Goal: Transaction & Acquisition: Purchase product/service

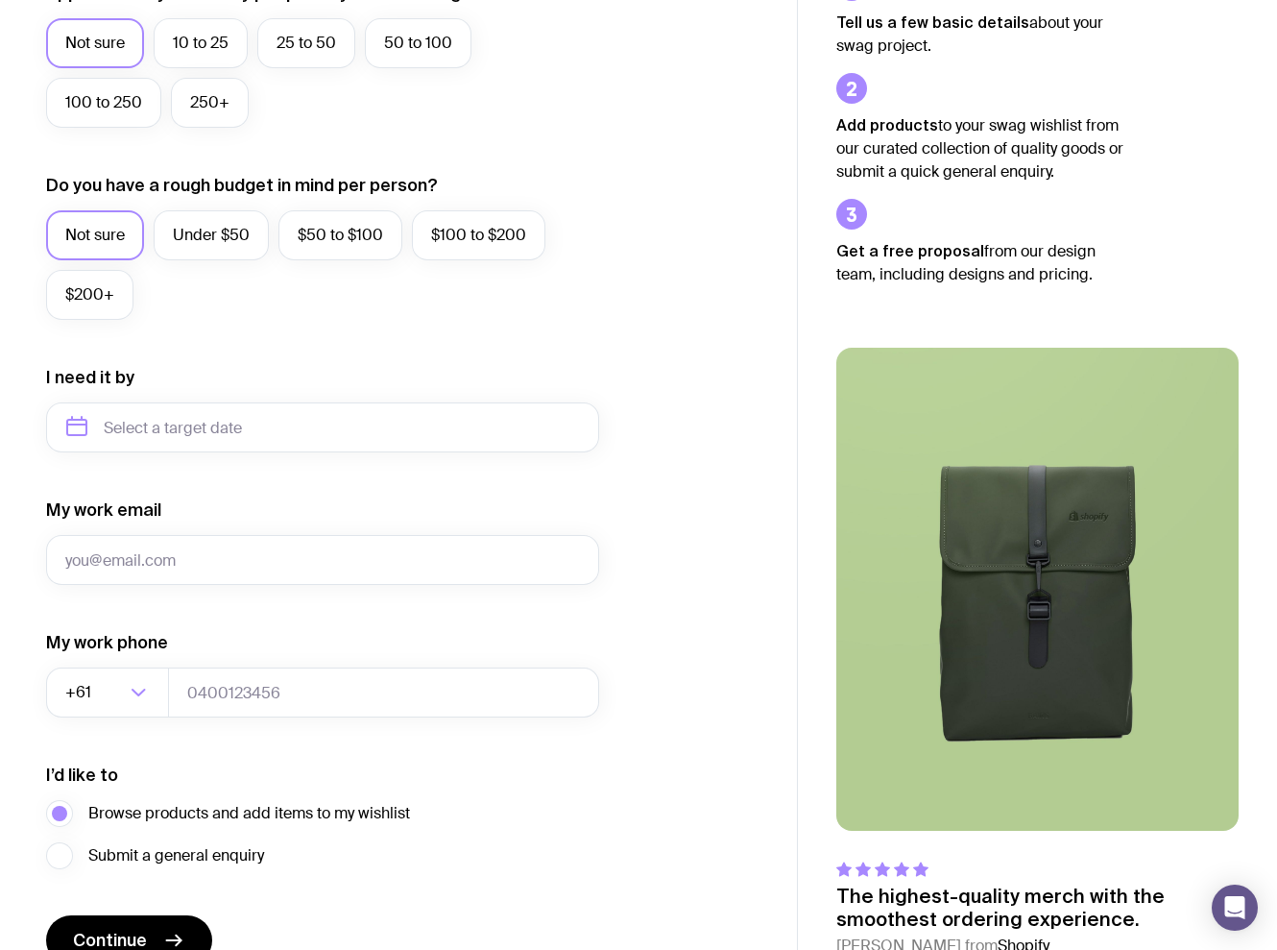
scroll to position [683, 0]
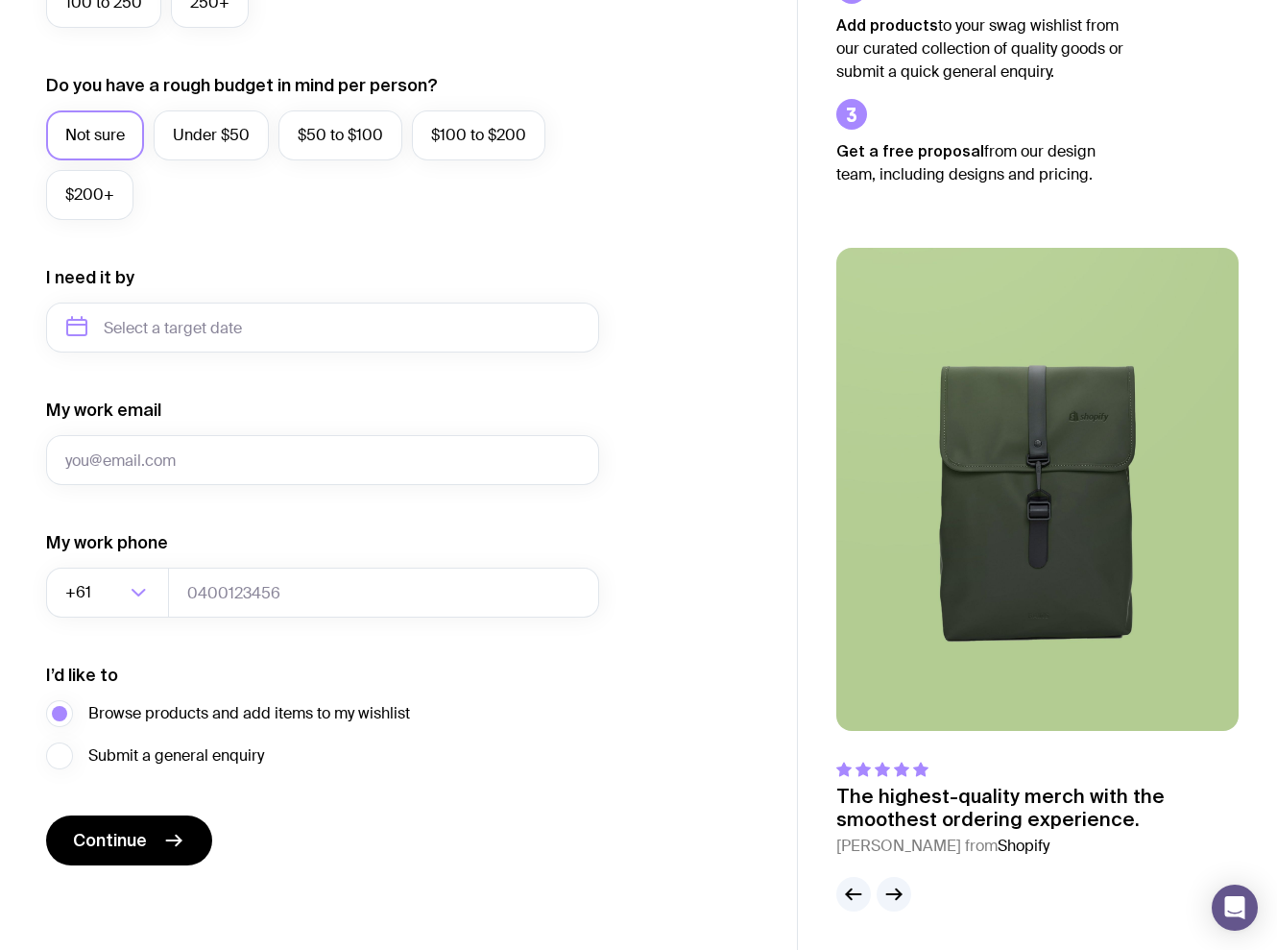
click at [1086, 464] on img at bounding box center [1037, 489] width 402 height 483
click at [895, 896] on icon "button" at bounding box center [894, 894] width 23 height 23
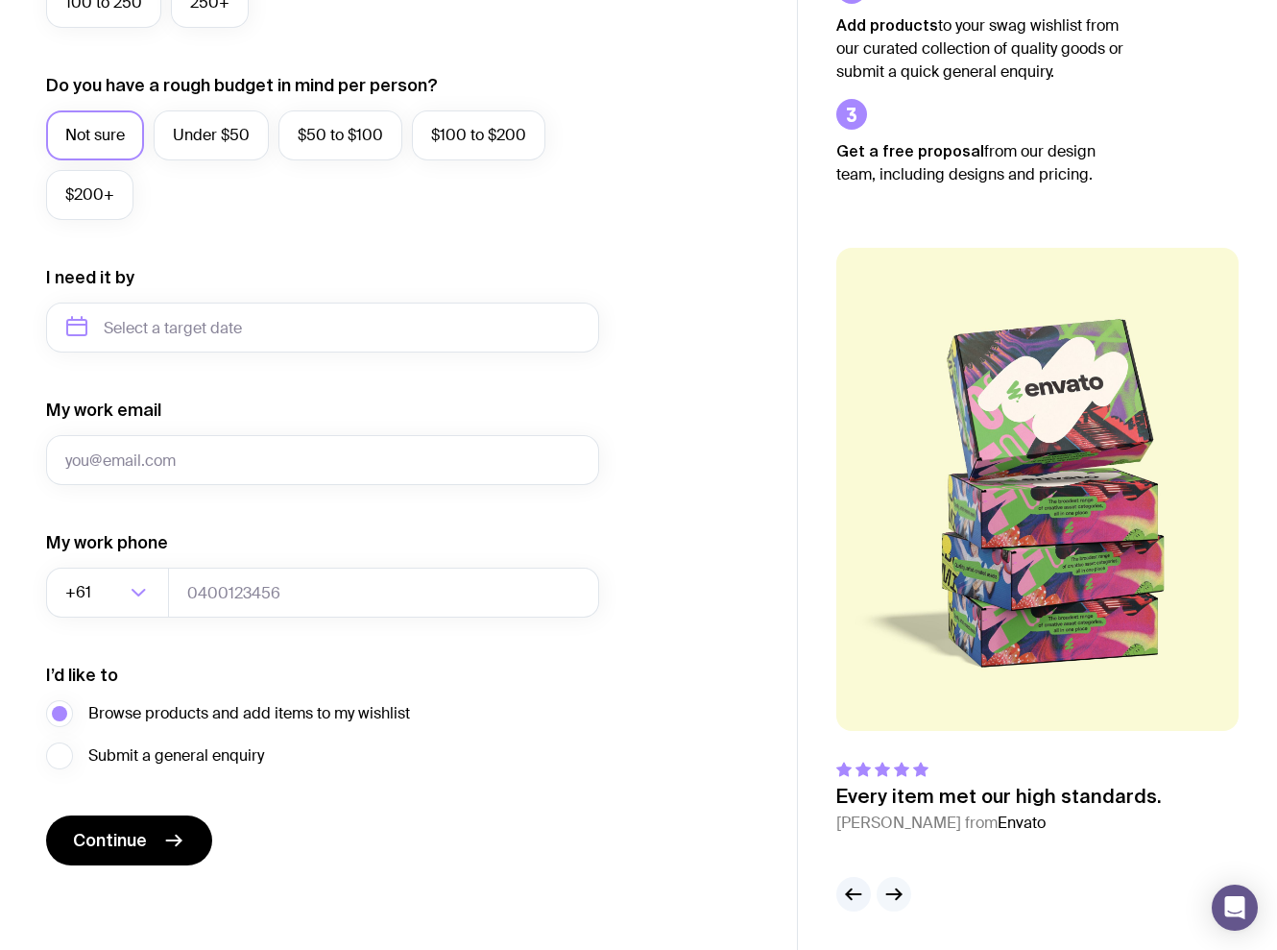
click at [895, 895] on icon "button" at bounding box center [894, 894] width 23 height 23
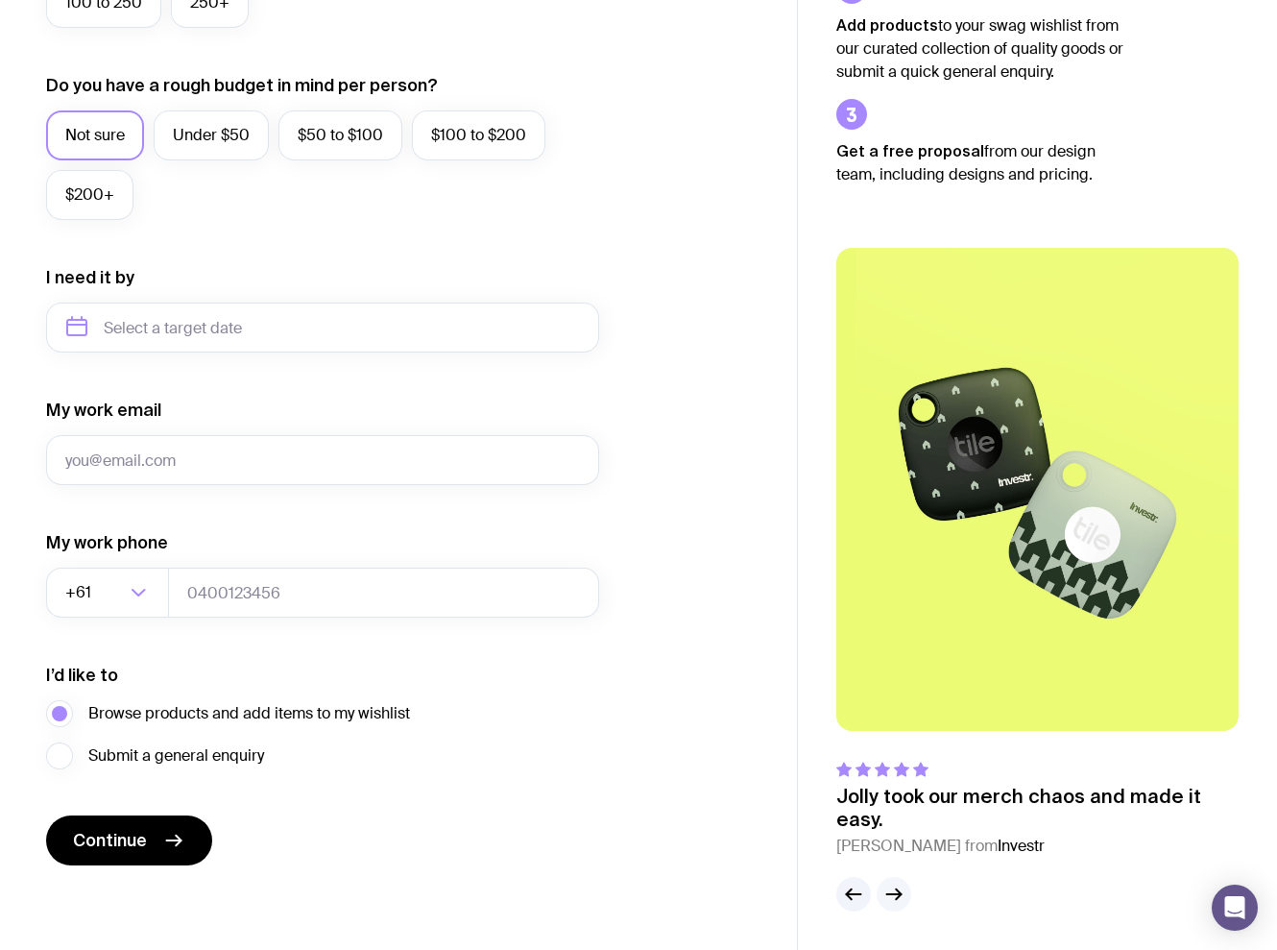
click at [896, 891] on icon "button" at bounding box center [894, 894] width 23 height 23
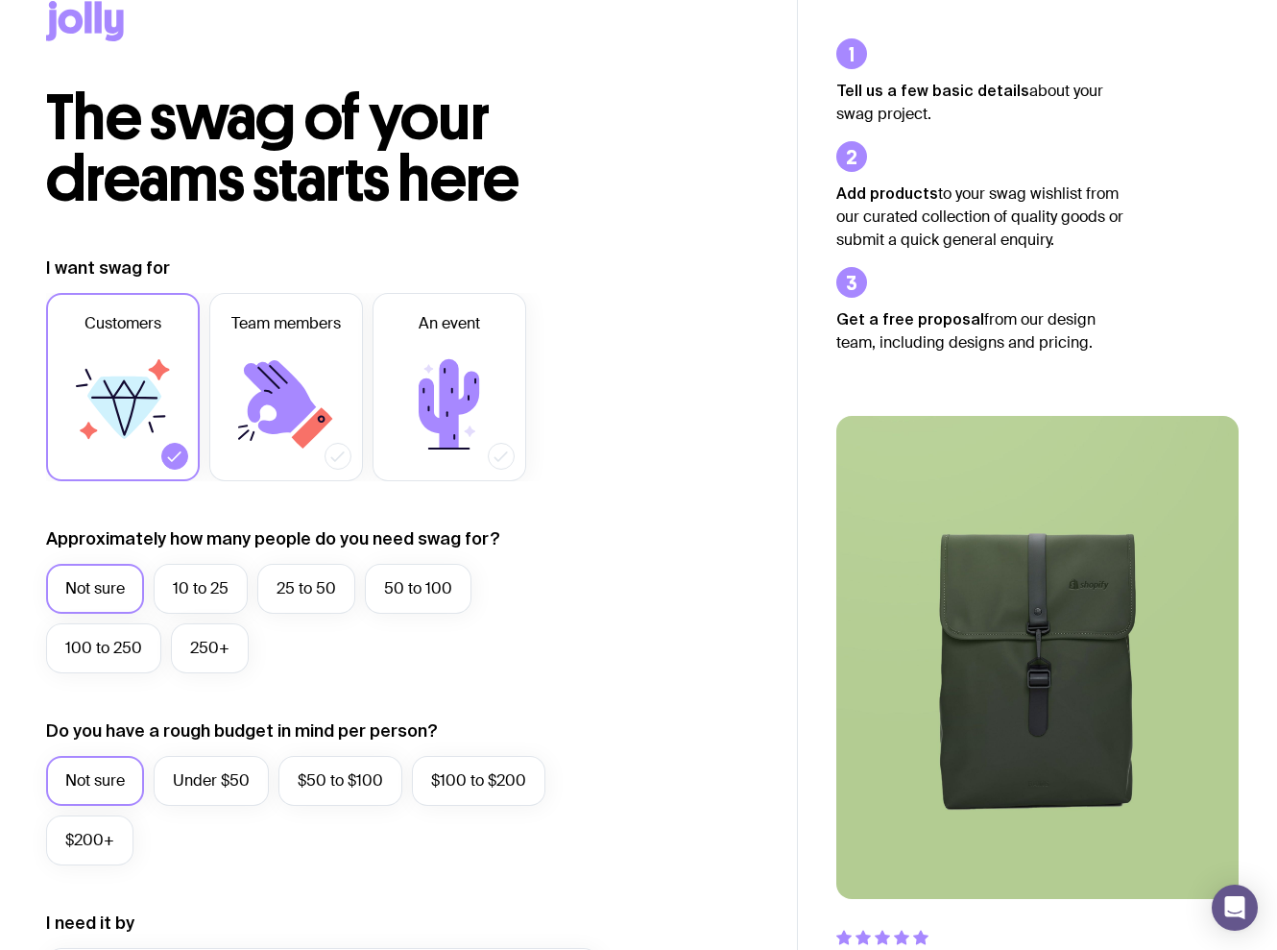
scroll to position [0, 0]
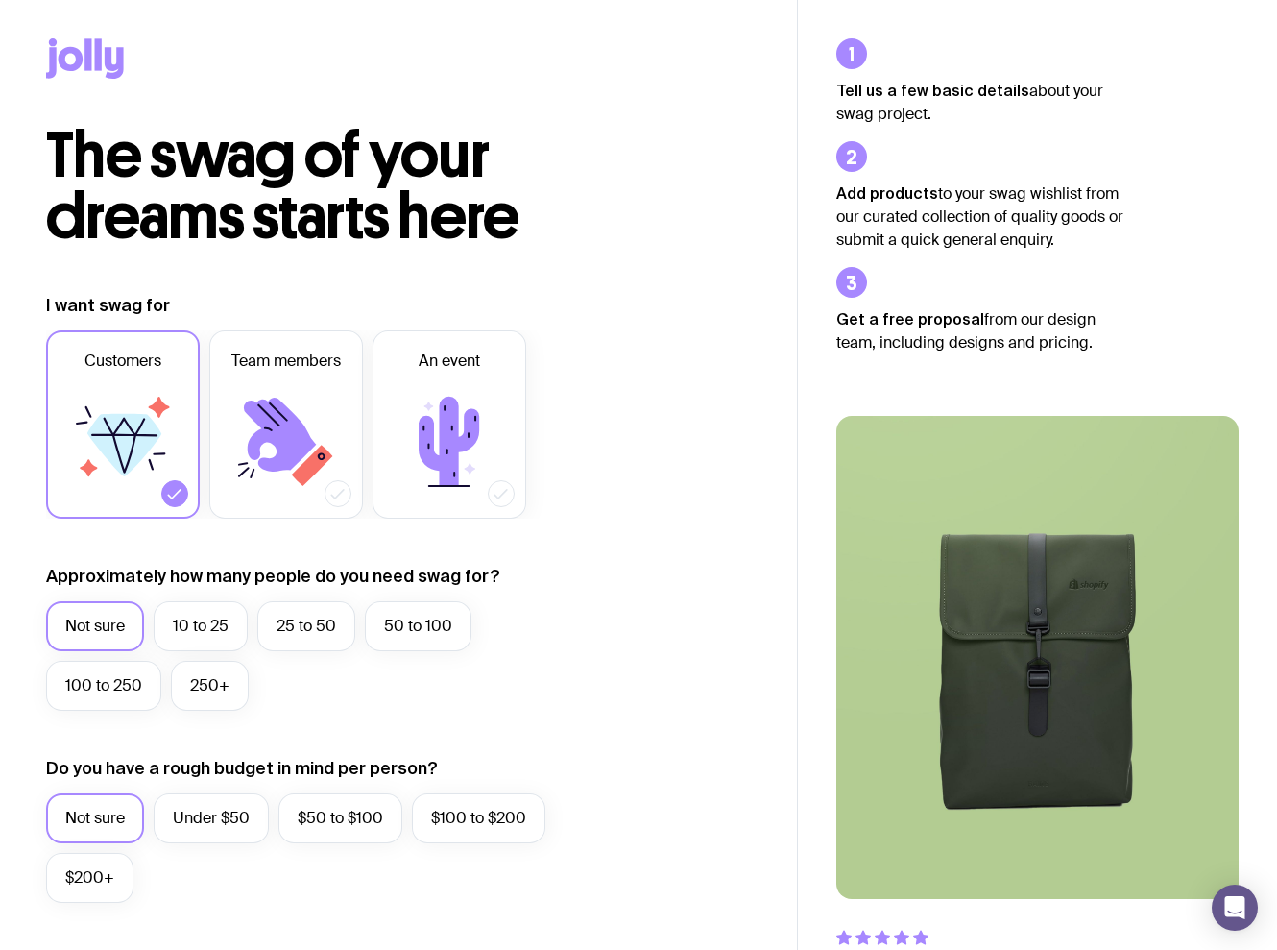
click at [87, 52] on icon at bounding box center [88, 54] width 7 height 32
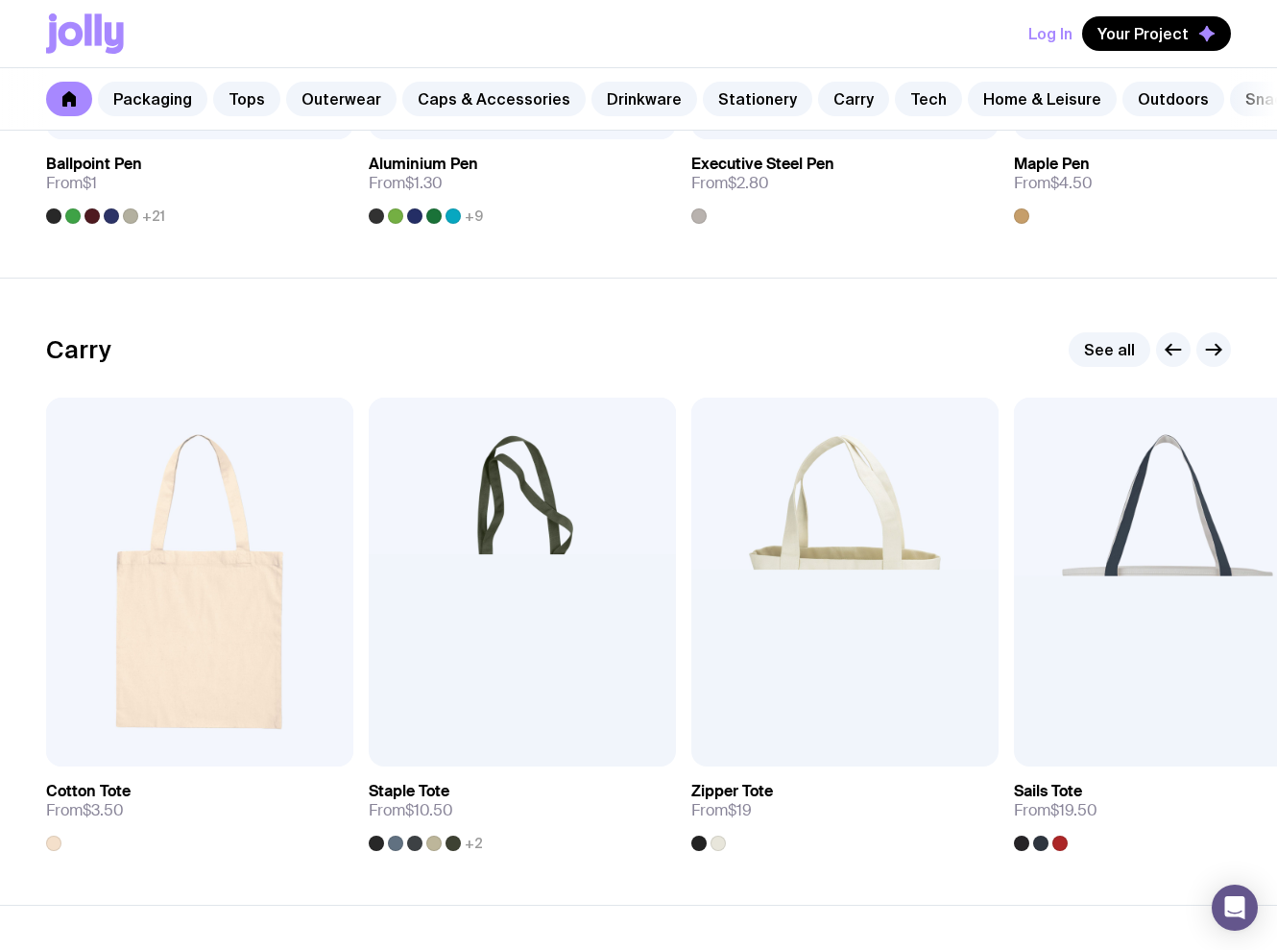
scroll to position [4035, 0]
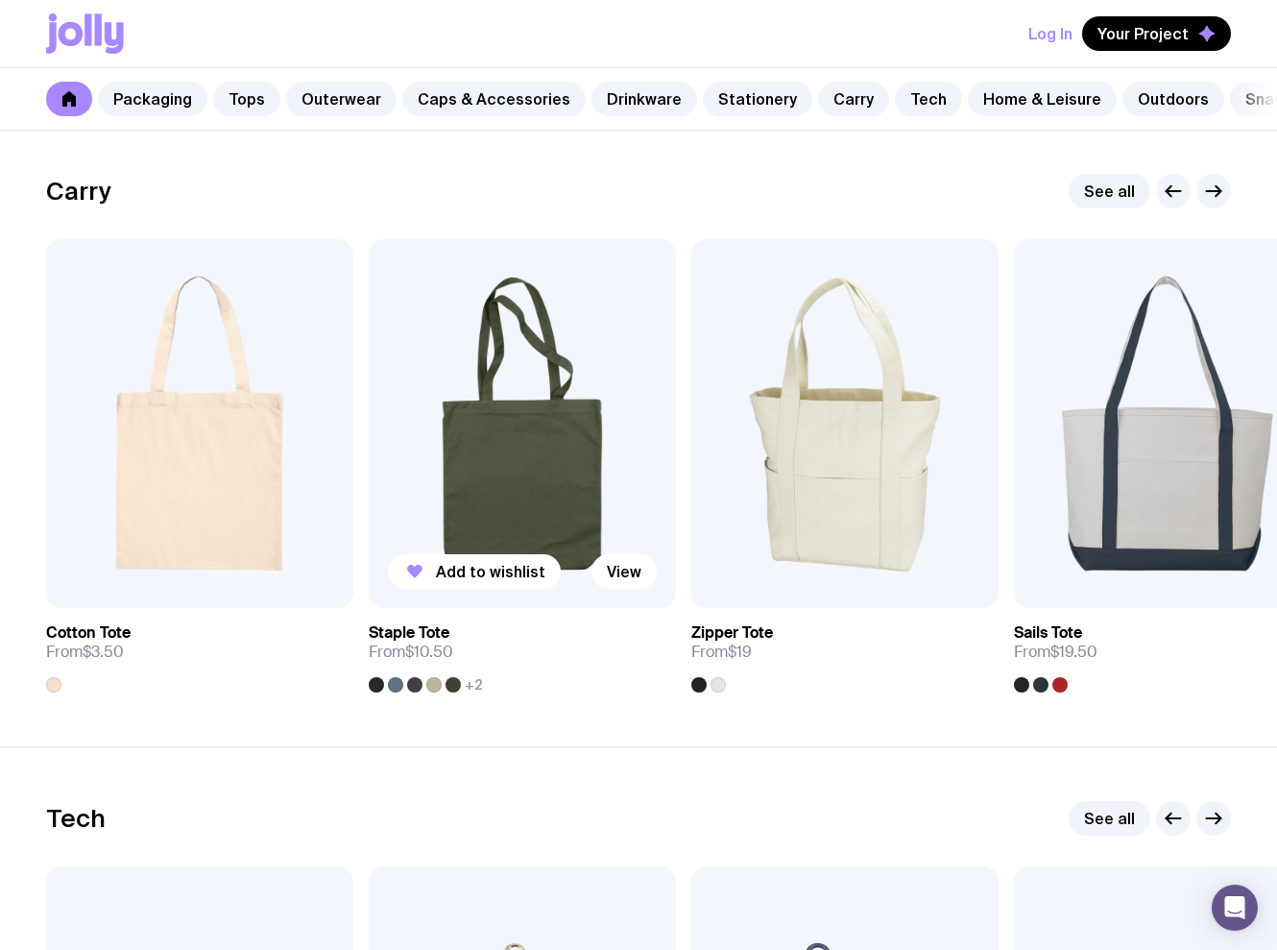
click at [528, 483] on img at bounding box center [522, 423] width 307 height 369
click at [618, 574] on link "View" at bounding box center [624, 571] width 65 height 35
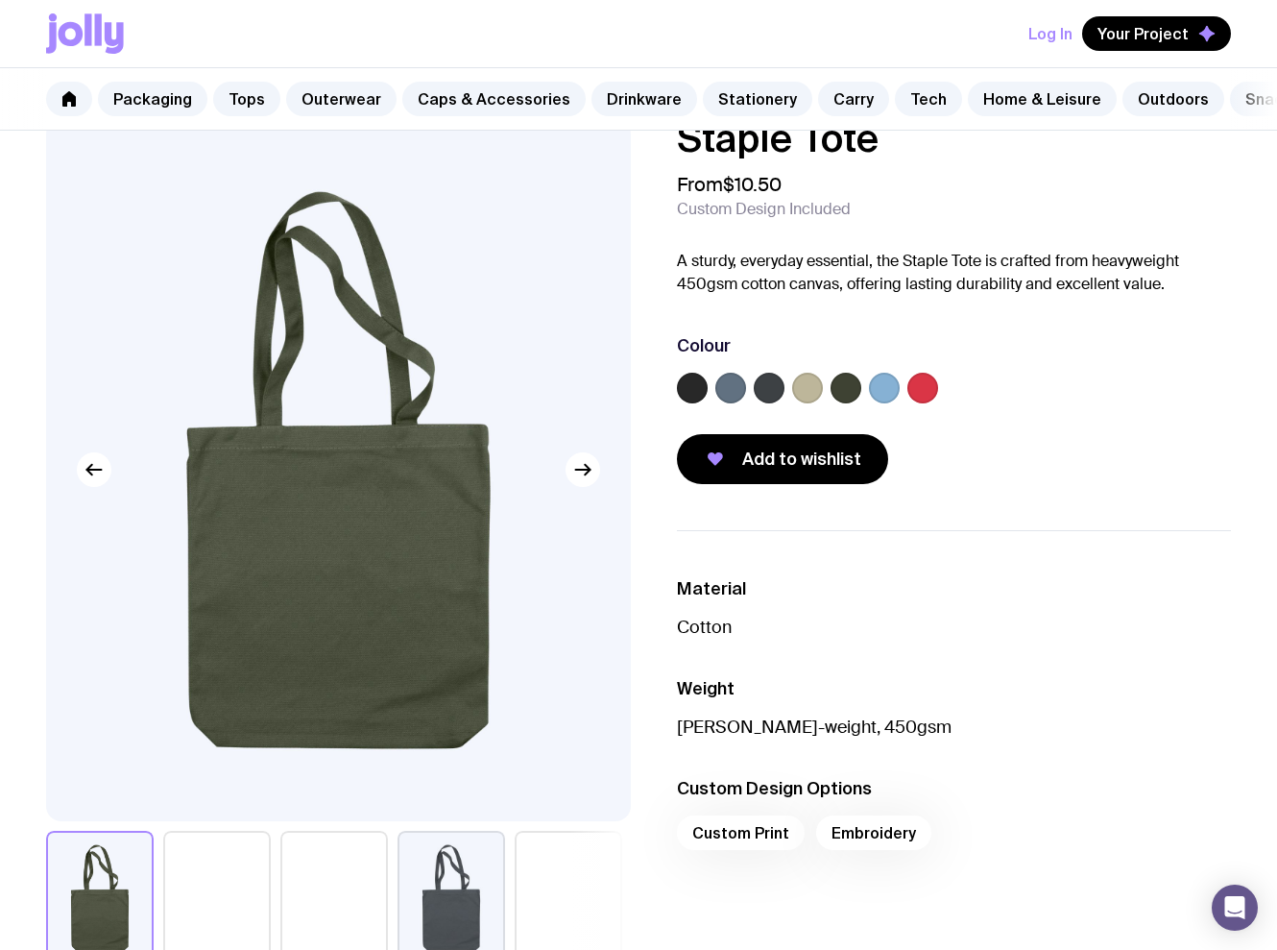
scroll to position [12, 0]
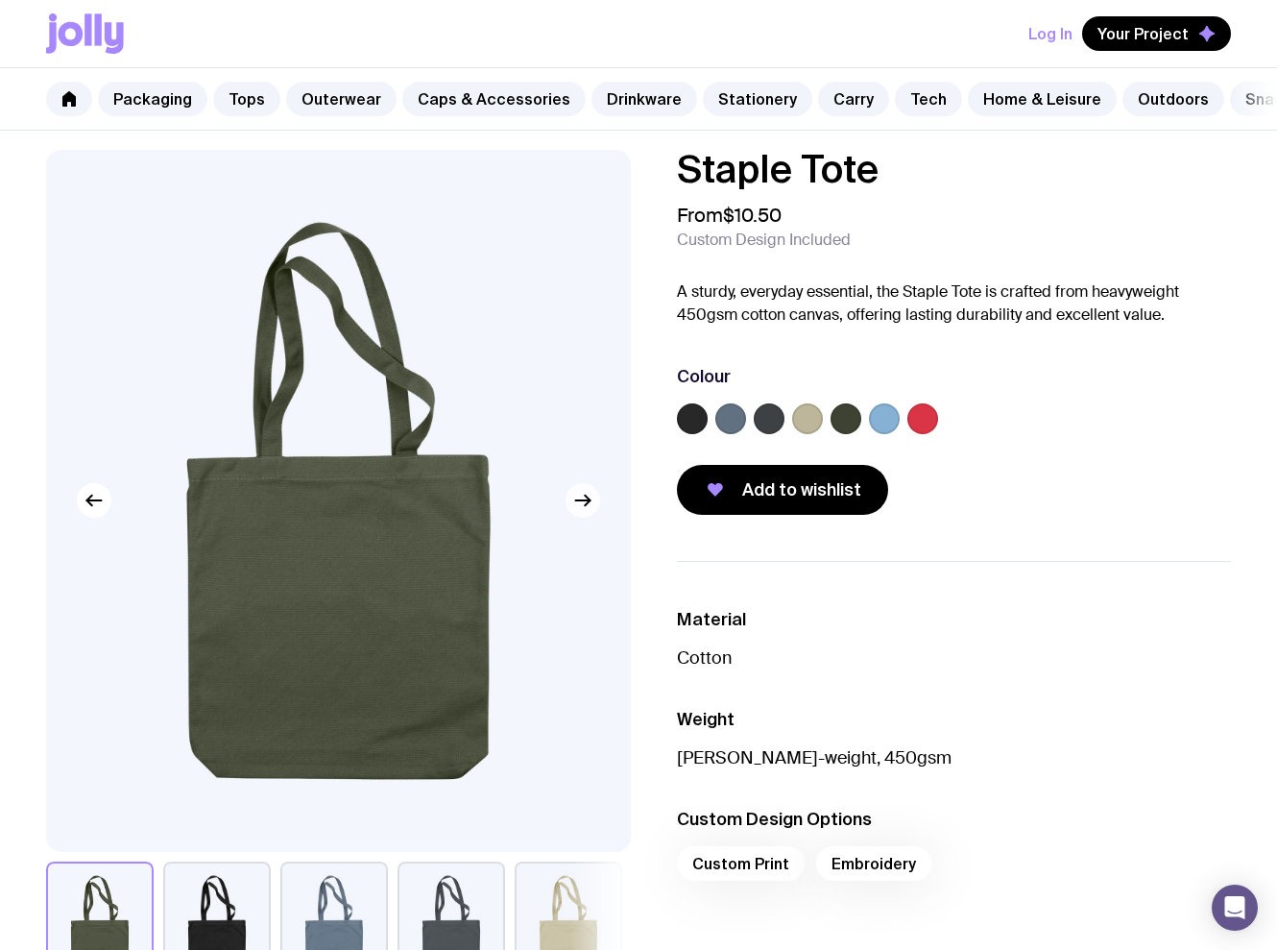
click at [586, 503] on icon "button" at bounding box center [582, 500] width 23 height 23
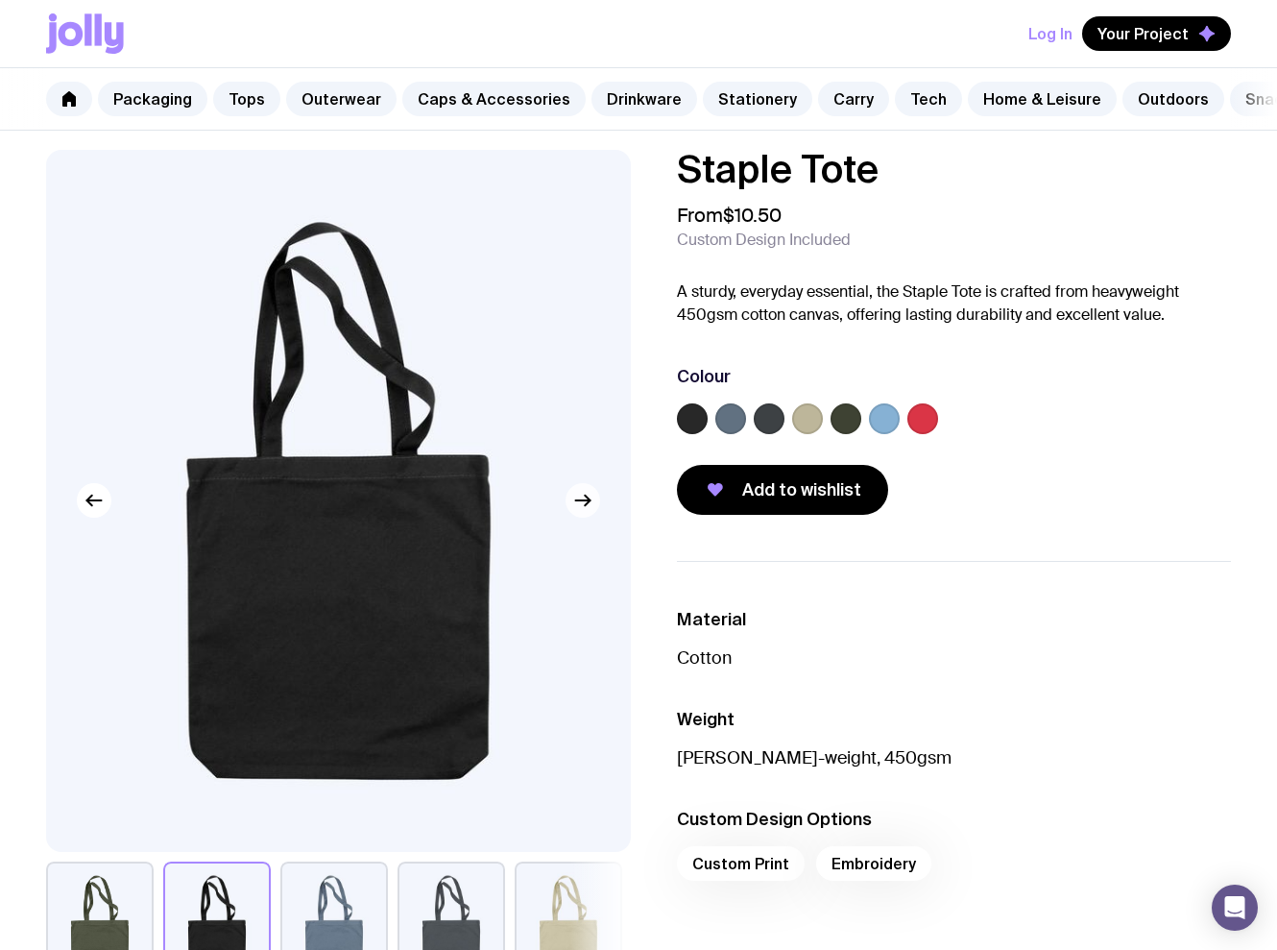
click at [586, 503] on icon "button" at bounding box center [582, 500] width 23 height 23
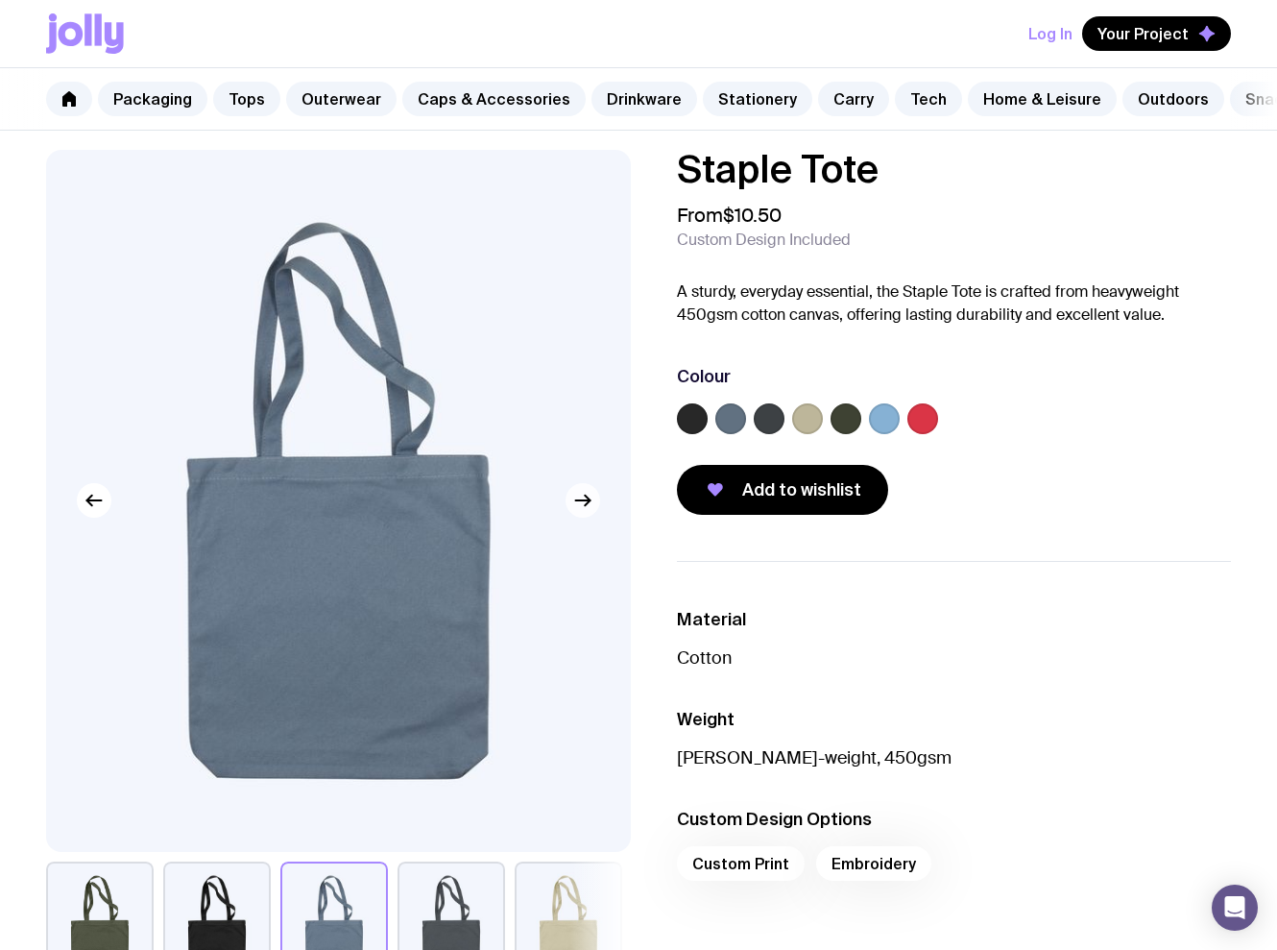
click at [586, 503] on icon "button" at bounding box center [582, 500] width 23 height 23
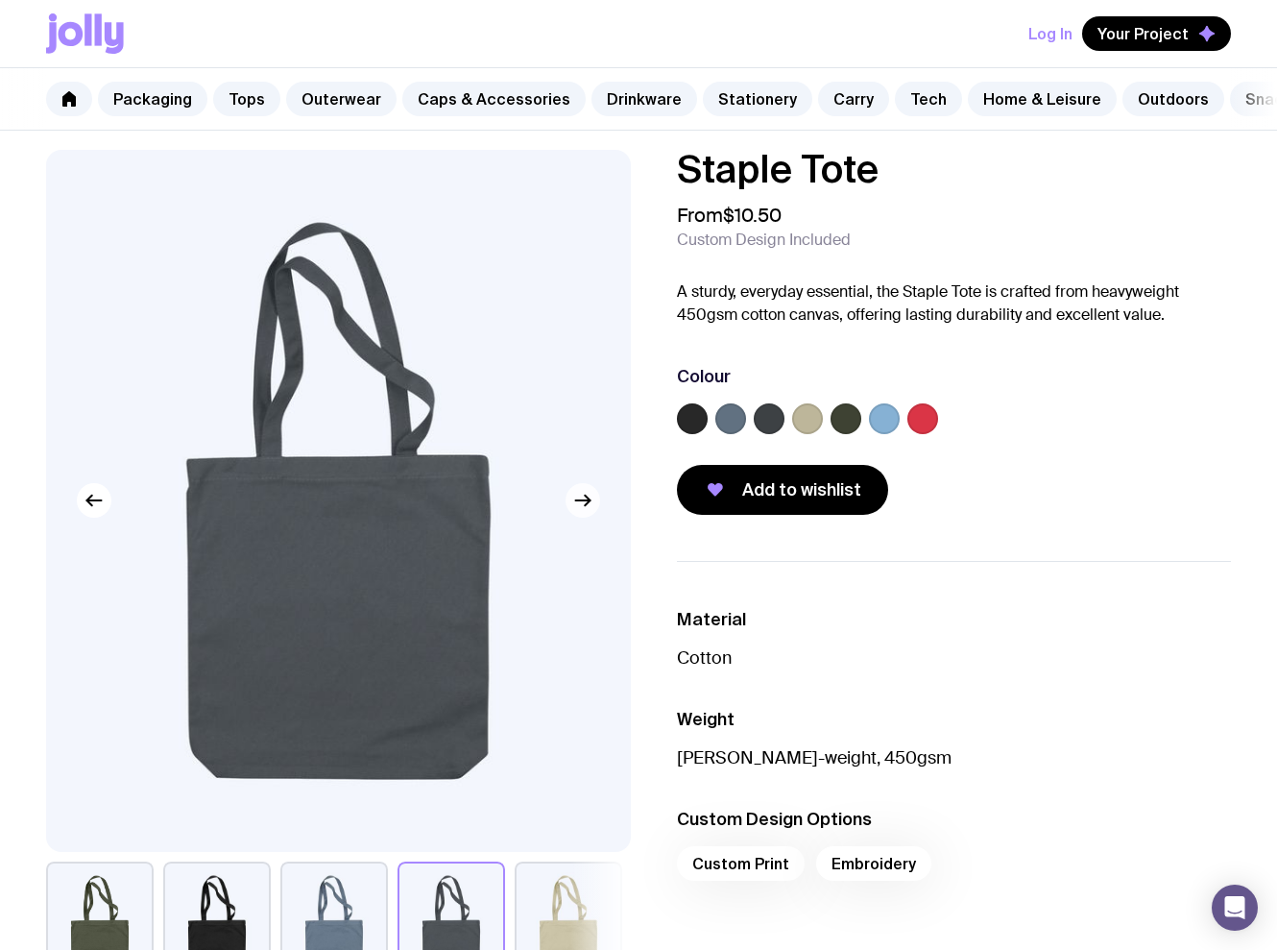
click at [586, 503] on icon "button" at bounding box center [582, 500] width 23 height 23
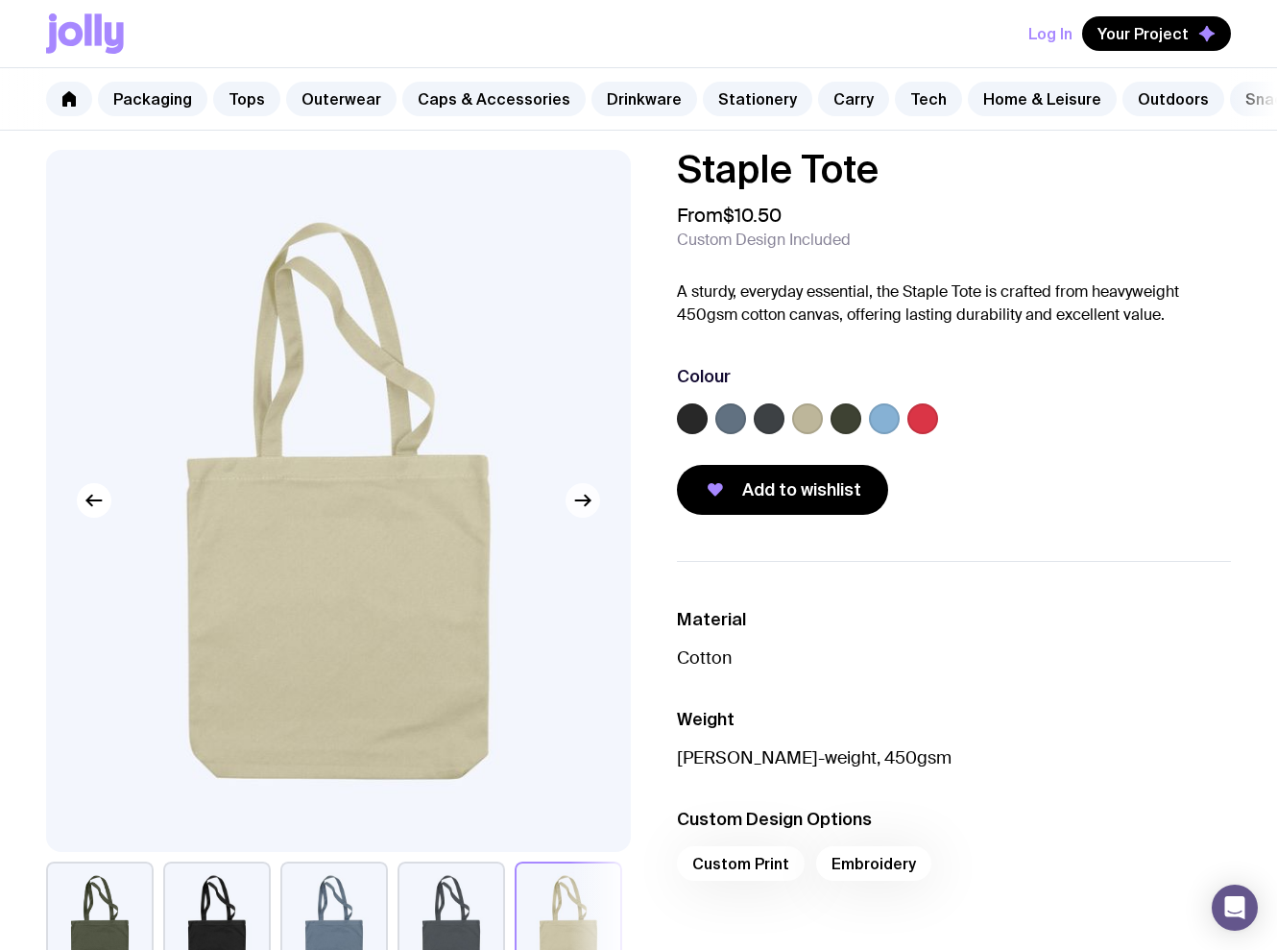
click at [586, 503] on icon "button" at bounding box center [582, 500] width 23 height 23
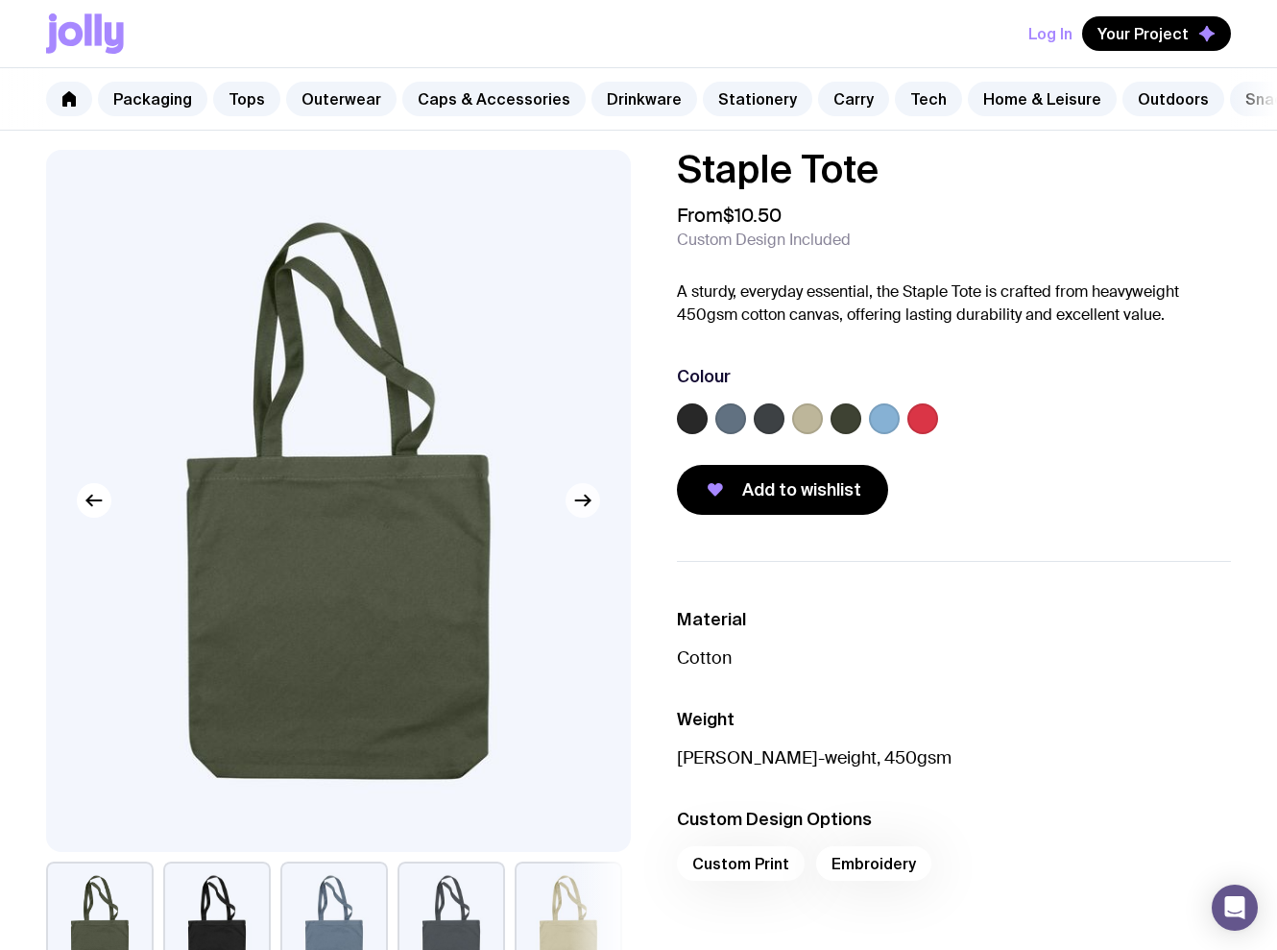
click at [586, 503] on icon "button" at bounding box center [582, 500] width 23 height 23
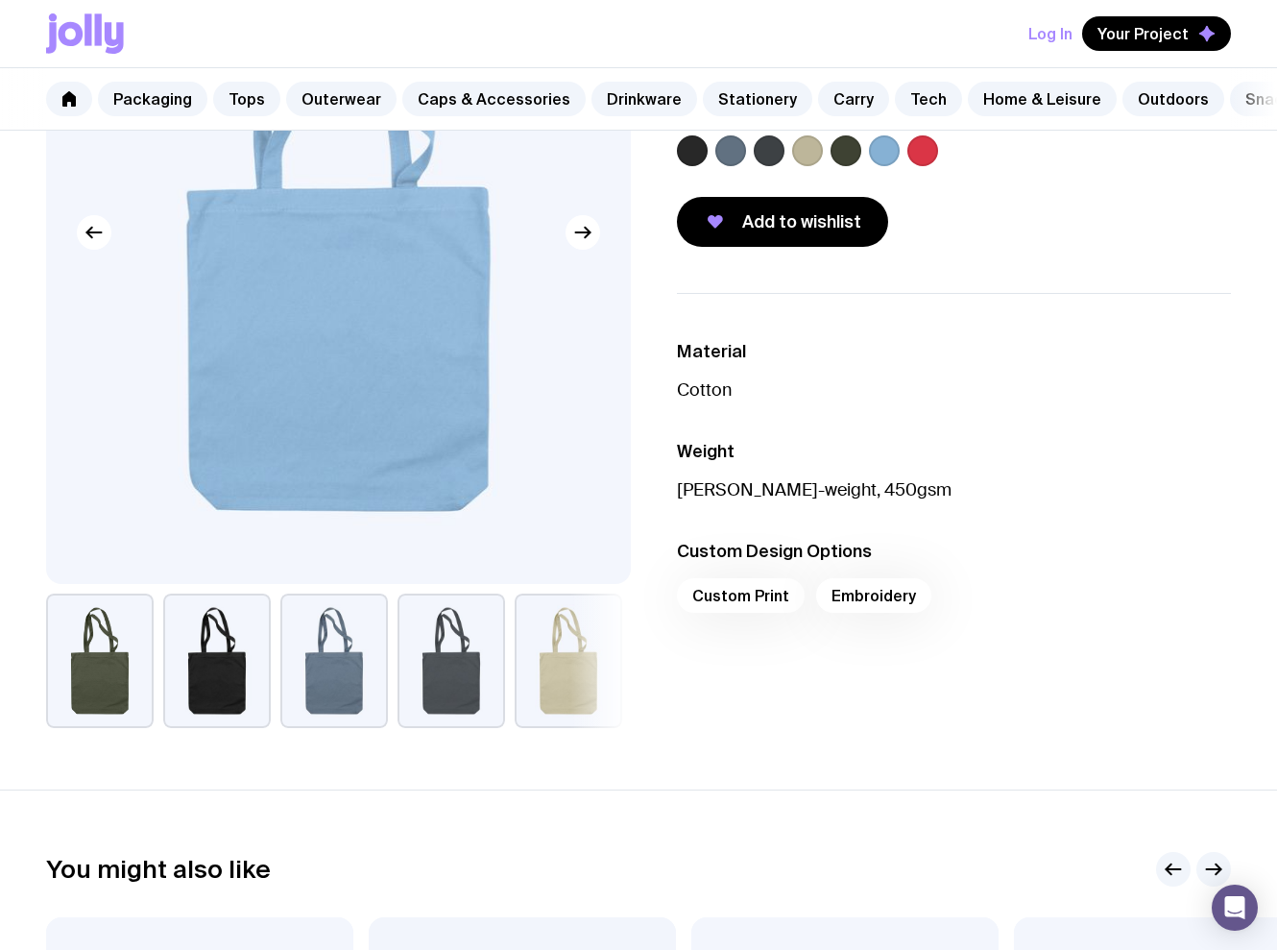
scroll to position [0, 0]
